Goal: Navigation & Orientation: Find specific page/section

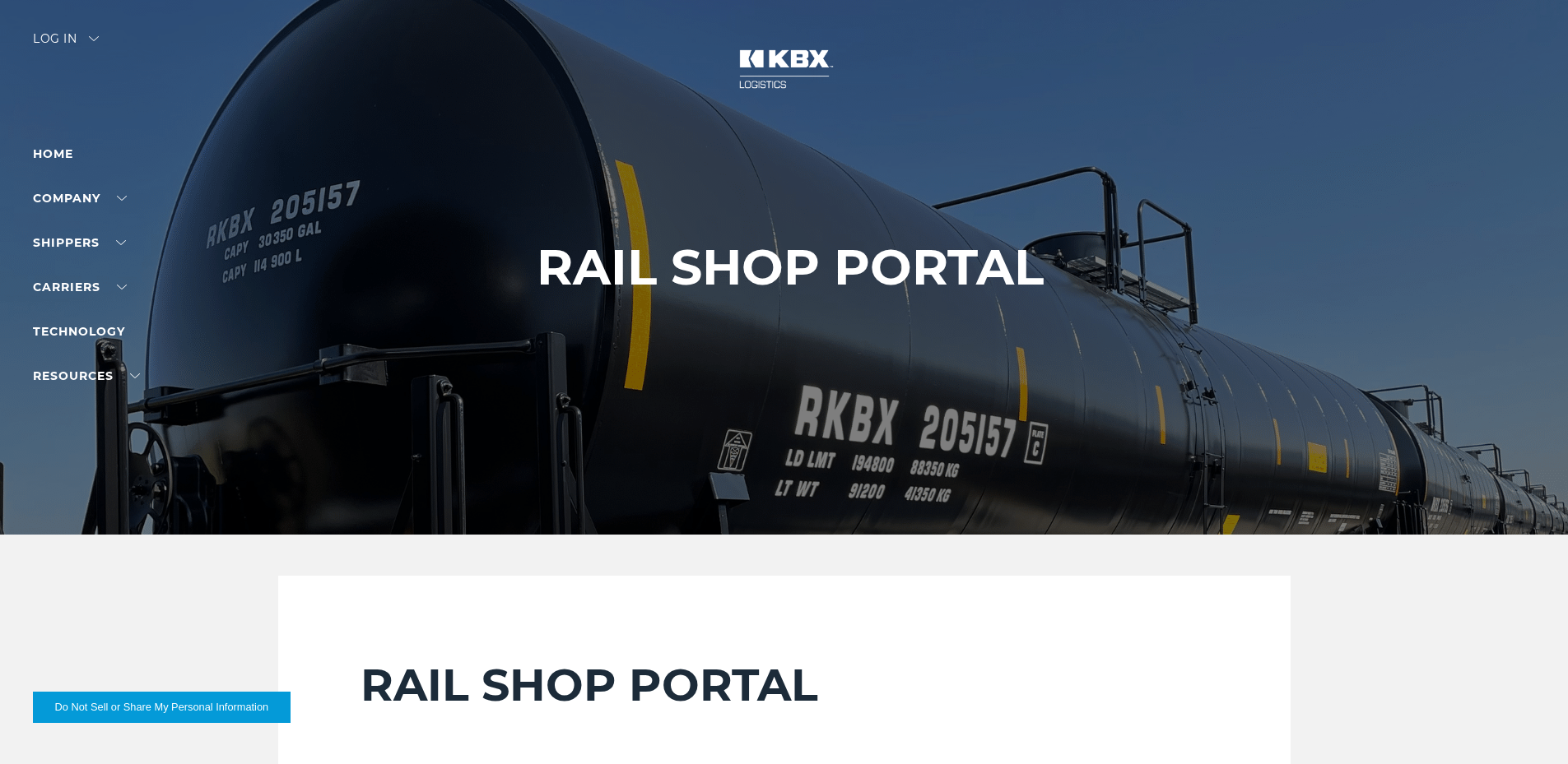
click at [80, 37] on div "Log in" at bounding box center [66, 44] width 66 height 23
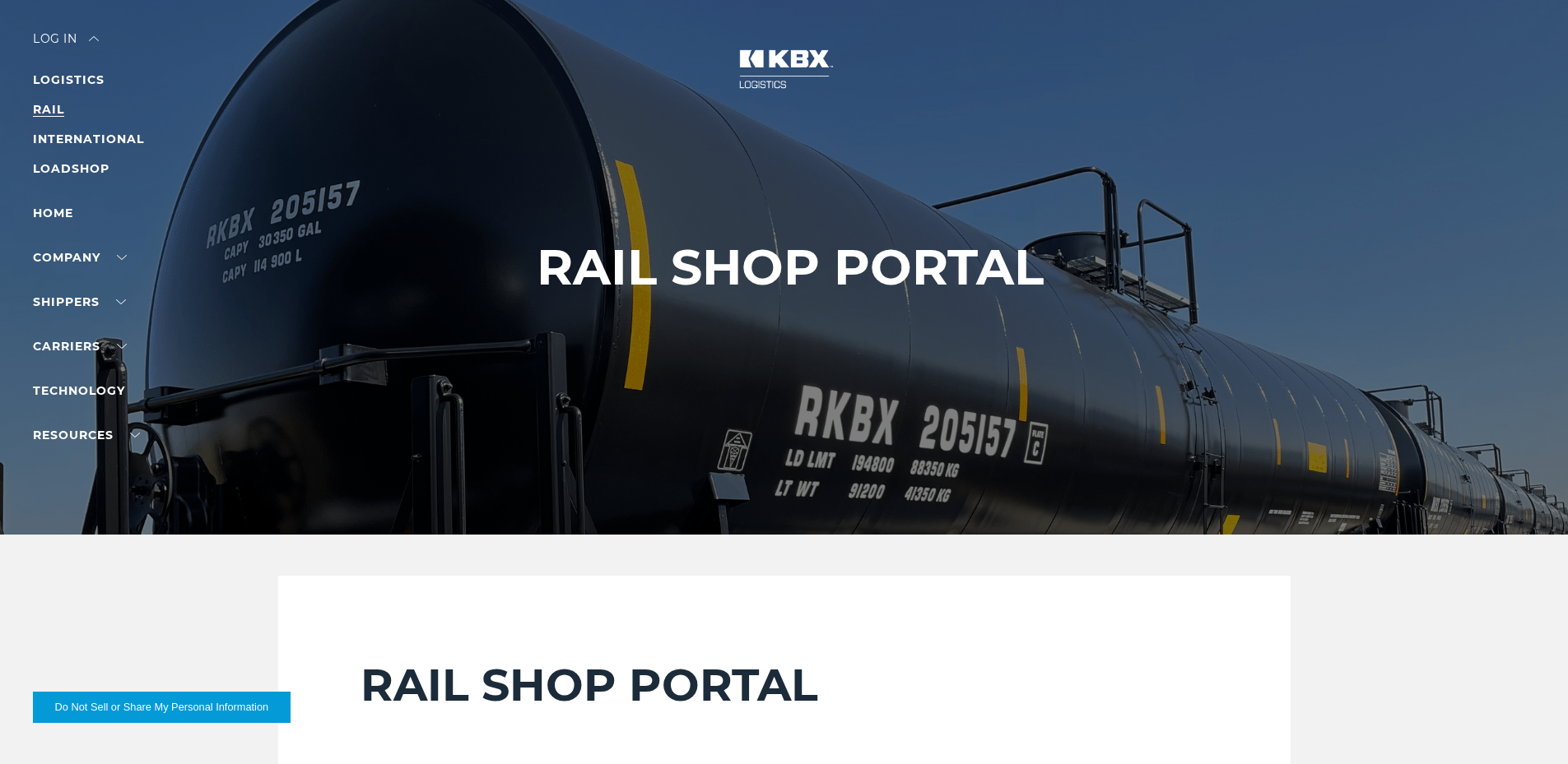
click at [39, 111] on link "RAIL" at bounding box center [49, 109] width 31 height 15
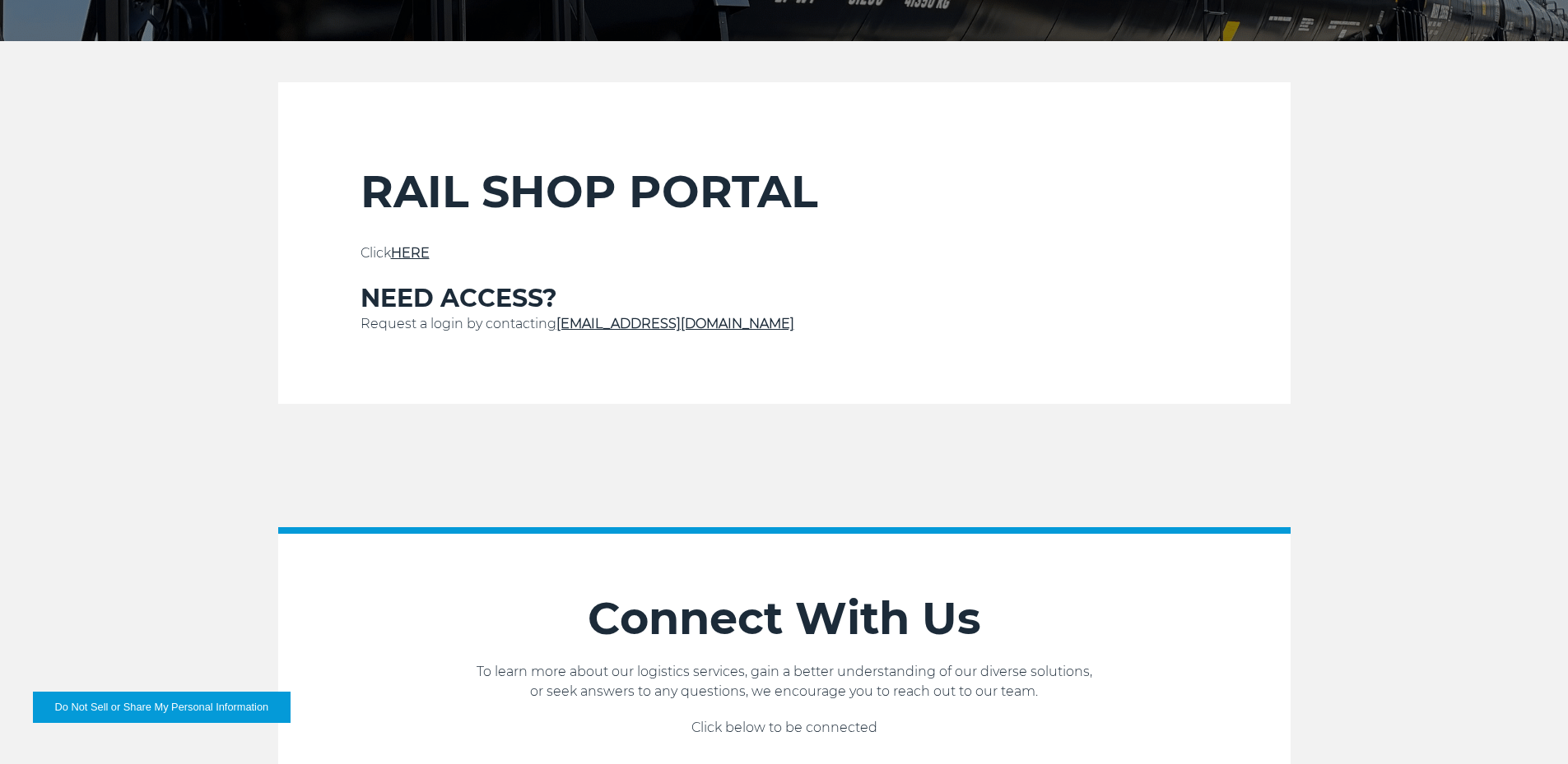
scroll to position [576, 0]
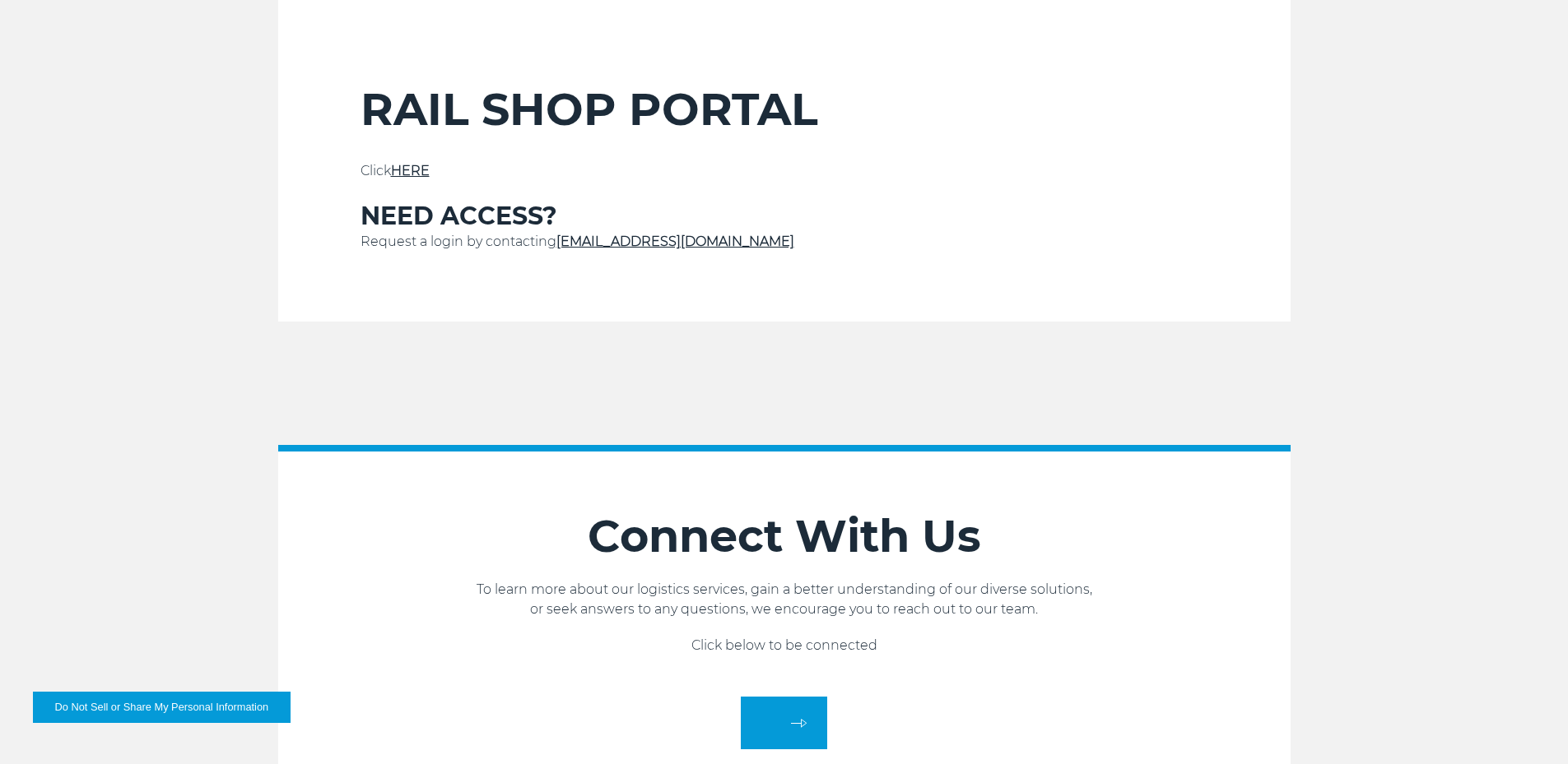
click at [424, 169] on link "HERE" at bounding box center [410, 171] width 39 height 16
